Goal: Communication & Community: Participate in discussion

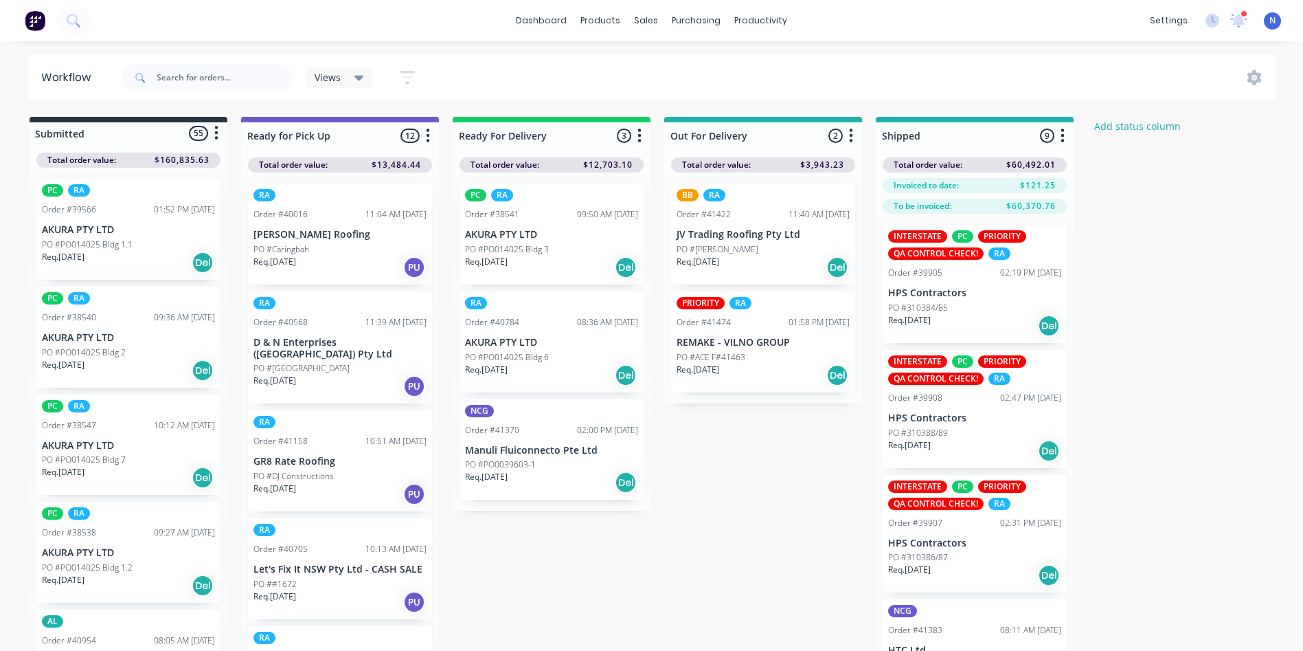
scroll to position [4210, 0]
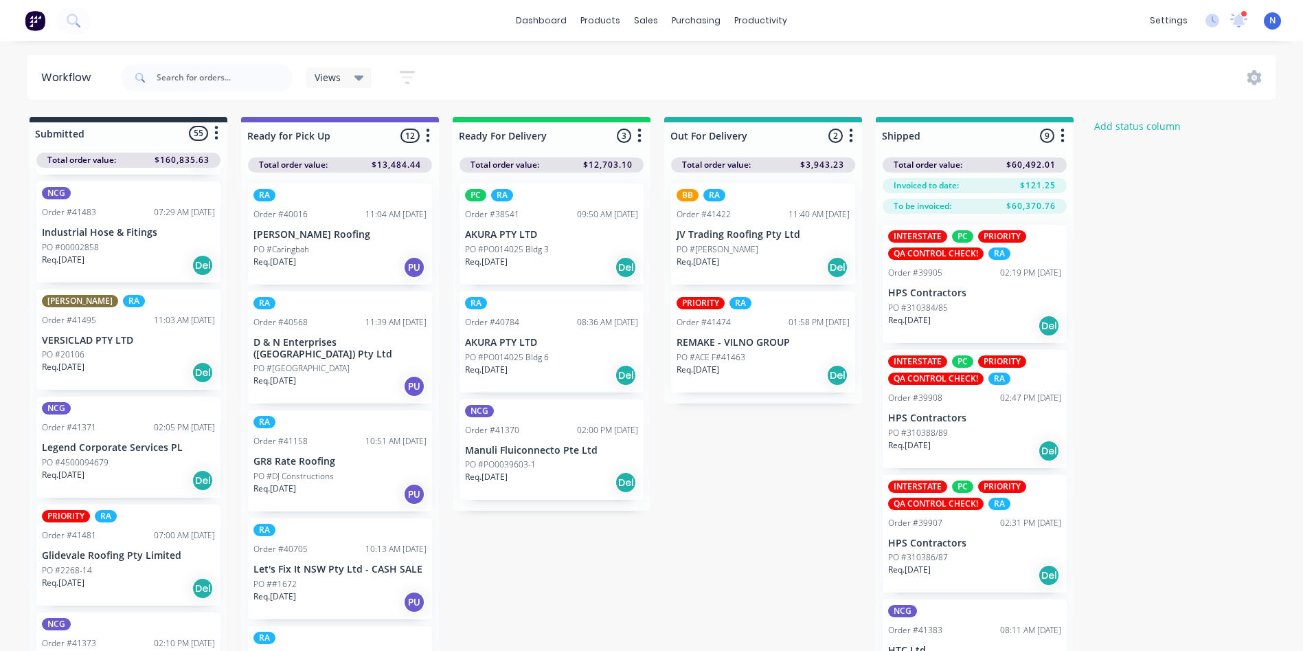
click at [490, 471] on p "Req. 03/09/25" at bounding box center [486, 477] width 43 height 12
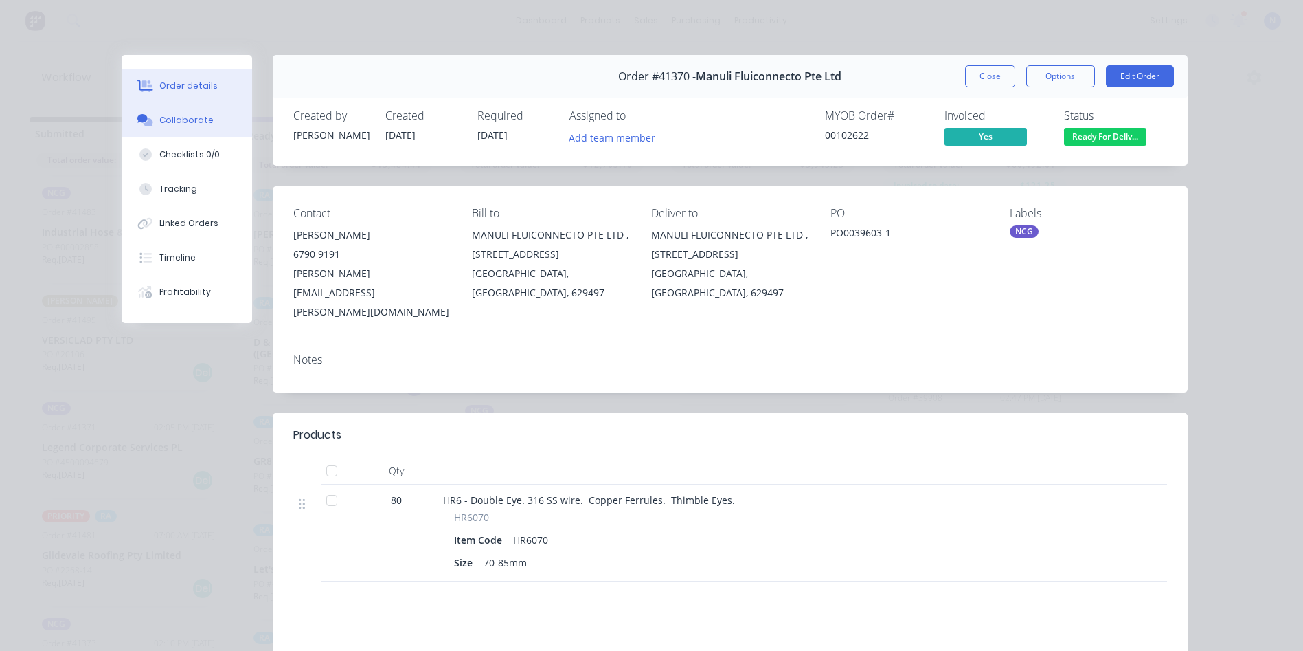
click at [199, 114] on div "Collaborate" at bounding box center [186, 120] width 54 height 12
click at [199, 114] on button "Collaborate" at bounding box center [187, 120] width 131 height 34
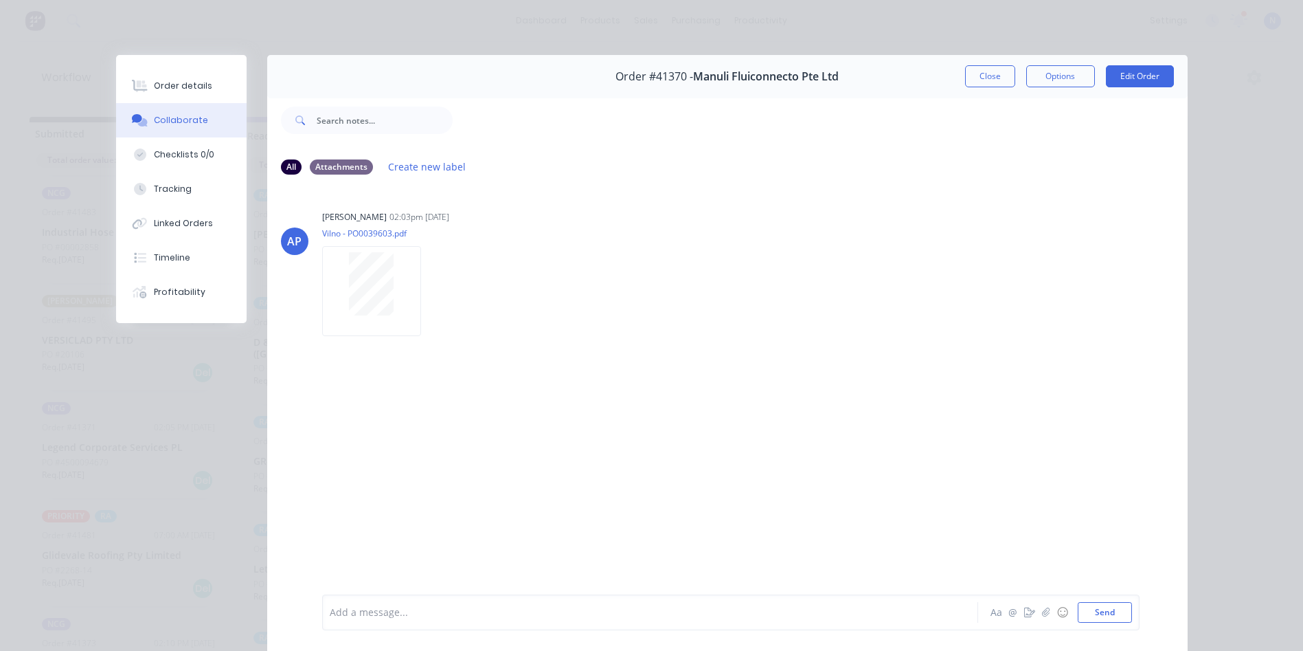
click at [758, 603] on div "Add a message..." at bounding box center [631, 612] width 602 height 21
click at [975, 74] on button "Close" at bounding box center [990, 76] width 50 height 22
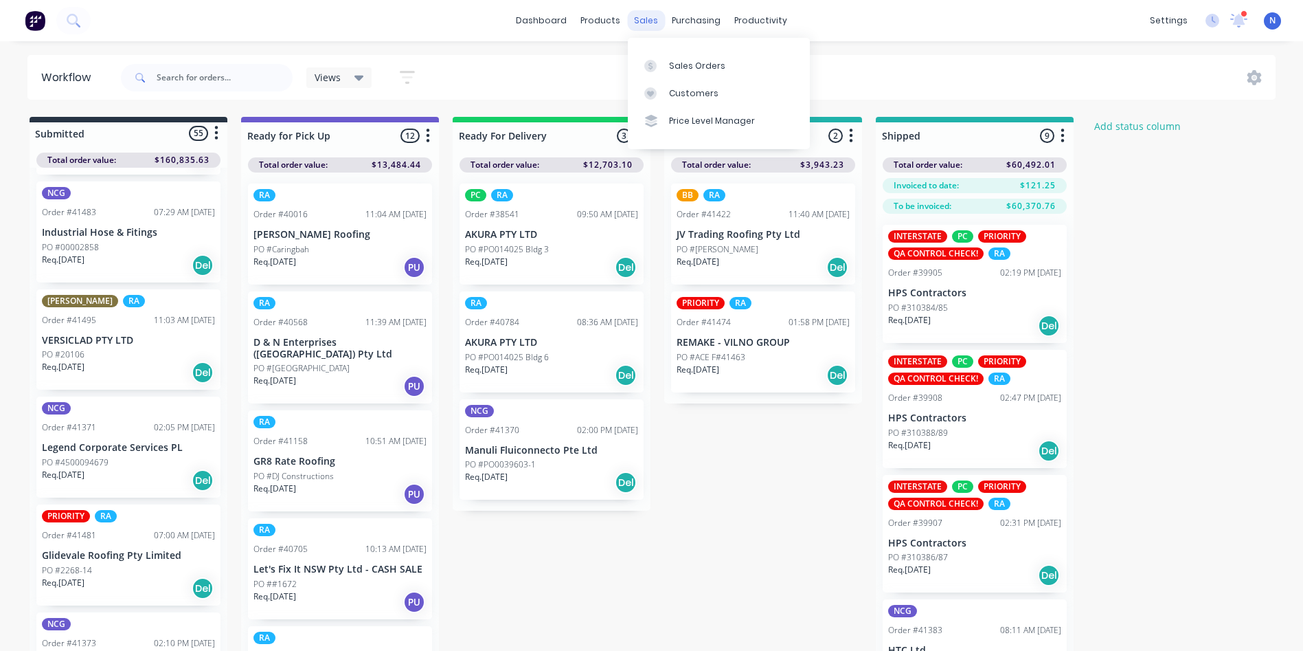
click at [649, 15] on div "sales" at bounding box center [646, 20] width 38 height 21
click at [722, 67] on link "Sales Orders" at bounding box center [719, 65] width 182 height 27
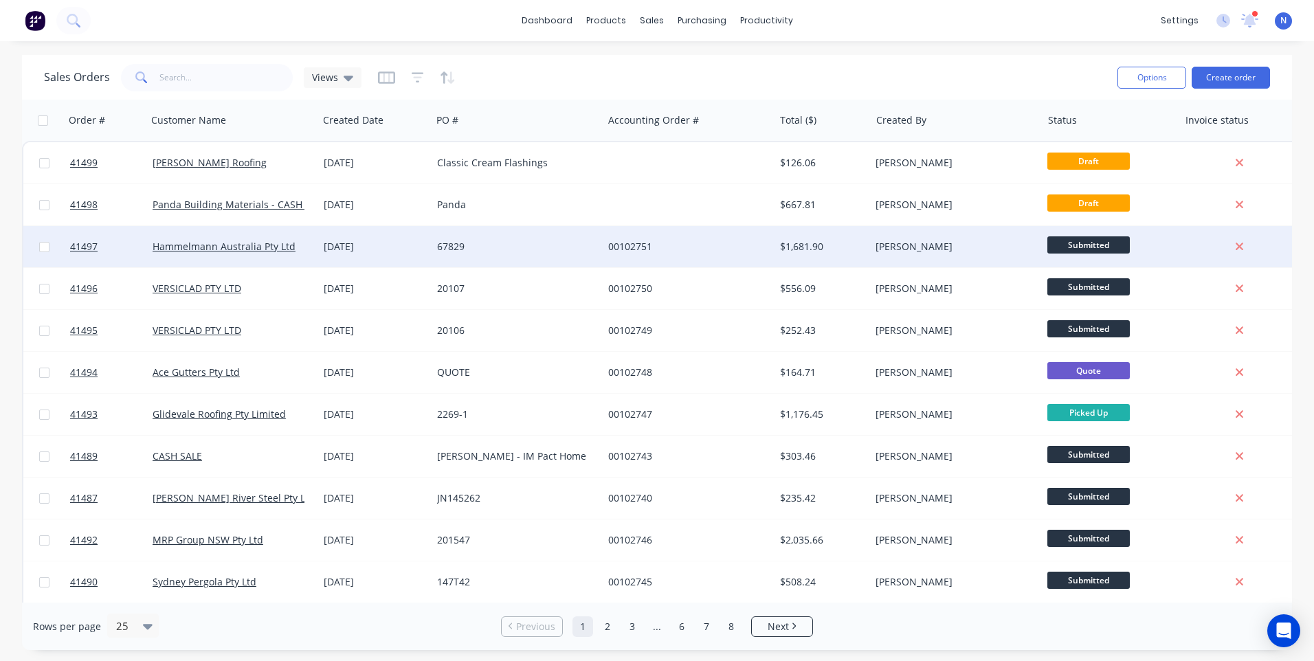
click at [327, 245] on div "03 Sep 2025" at bounding box center [375, 247] width 102 height 14
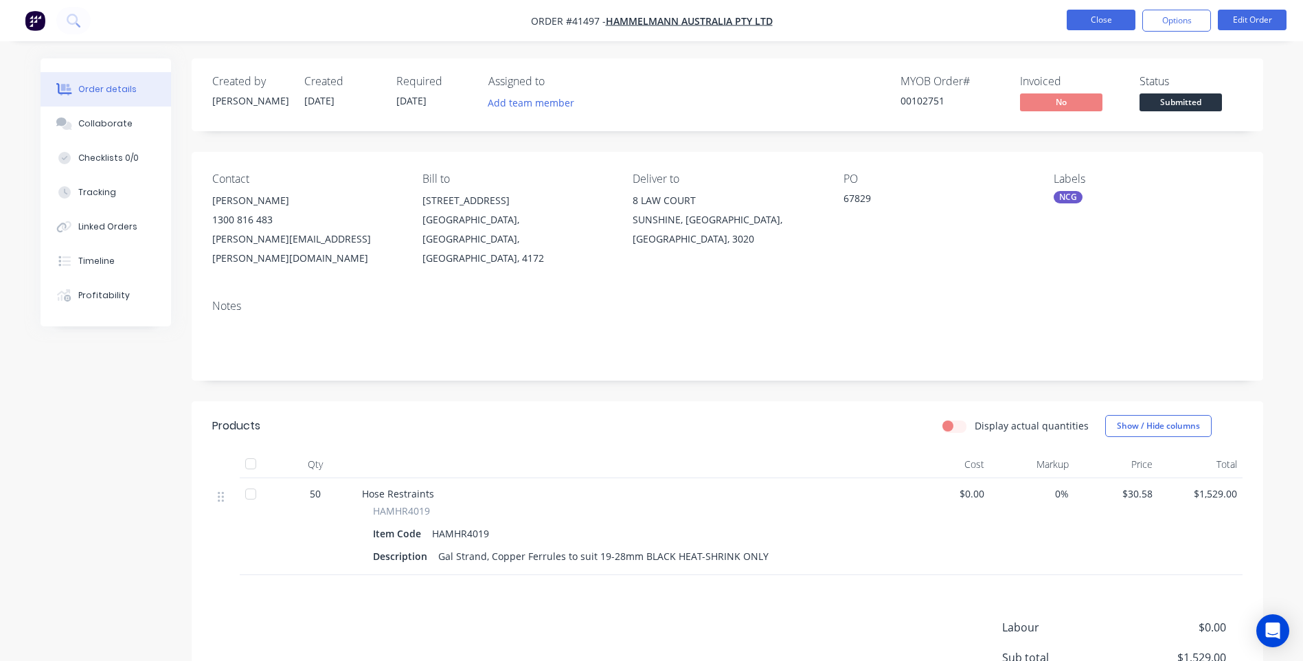
click at [1103, 16] on button "Close" at bounding box center [1101, 20] width 69 height 21
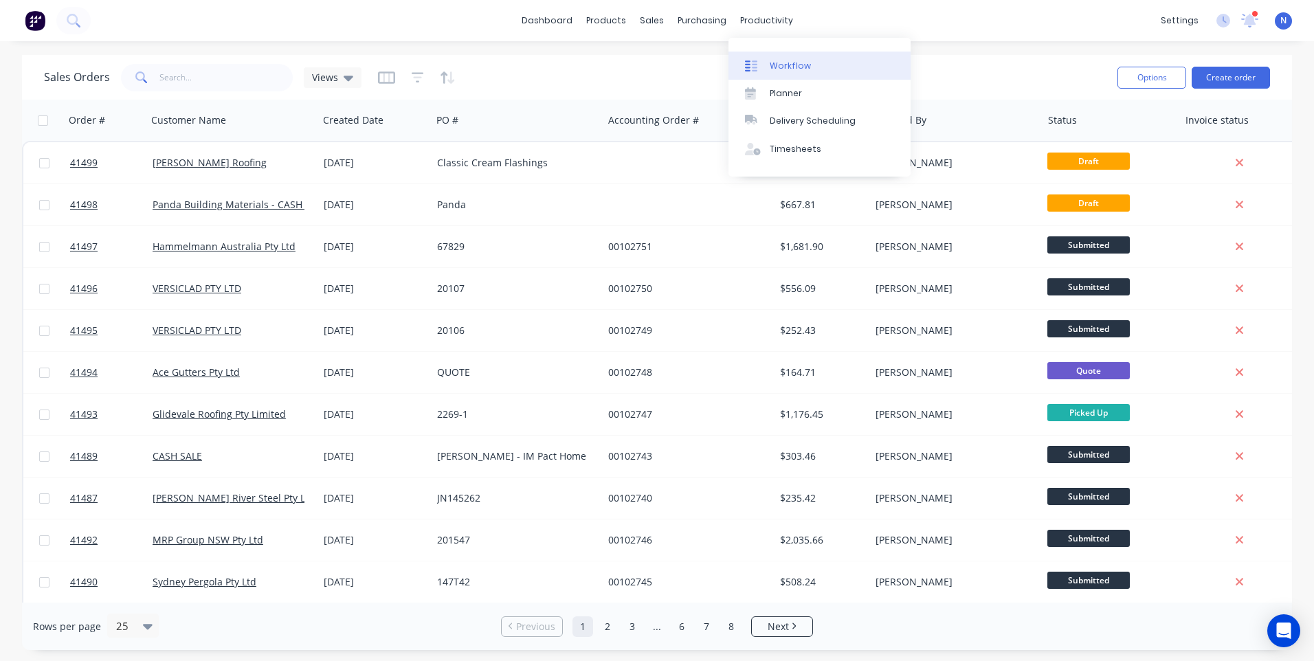
click at [788, 63] on div "Workflow" at bounding box center [789, 66] width 41 height 12
